Goal: Transaction & Acquisition: Book appointment/travel/reservation

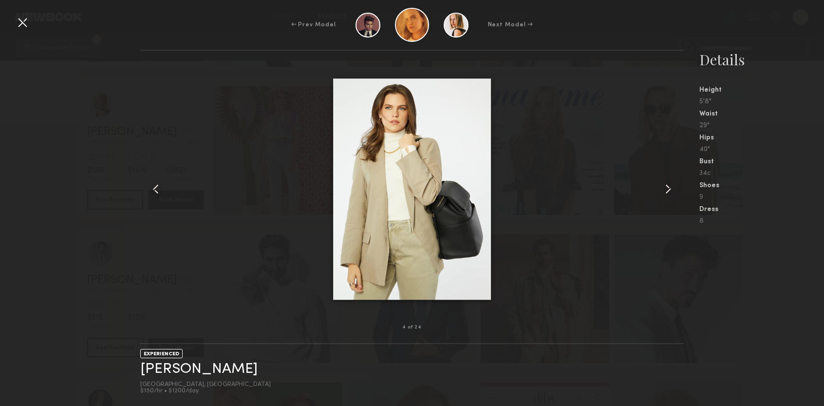
scroll to position [15275, 0]
drag, startPoint x: 496, startPoint y: 363, endPoint x: 498, endPoint y: 382, distance: 19.6
click at [498, 382] on div "EXPERIENCED [PERSON_NAME] [GEOGRAPHIC_DATA], [GEOGRAPHIC_DATA] $150/hr • $1200/…" at bounding box center [412, 375] width 544 height 62
click at [22, 31] on div "← Prev Model Next Model →" at bounding box center [412, 25] width 824 height 34
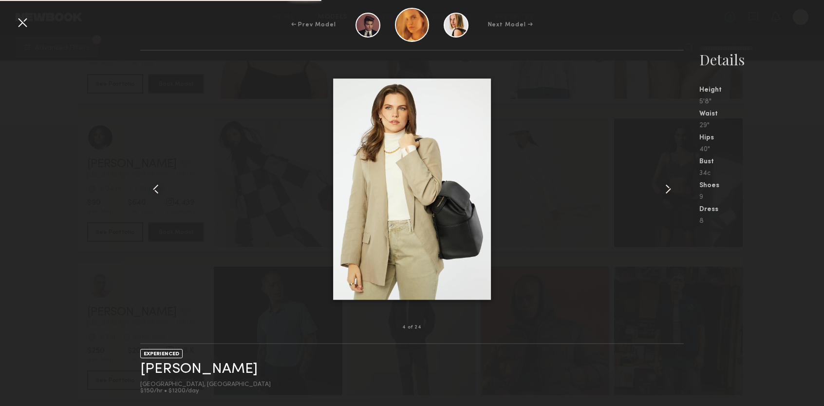
click at [22, 23] on div at bounding box center [23, 23] width 16 height 16
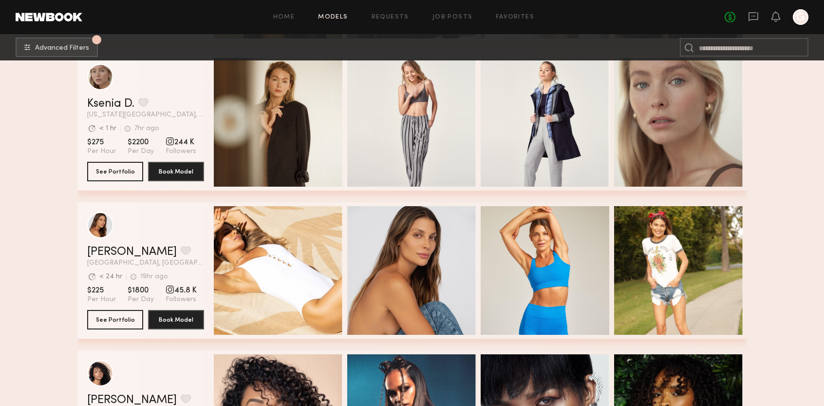
scroll to position [1850, 0]
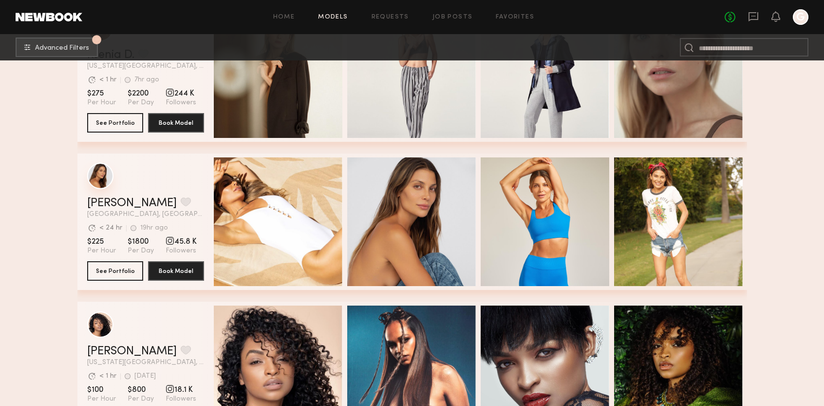
click at [101, 185] on div "grid" at bounding box center [100, 176] width 26 height 26
